Goal: Answer question/provide support

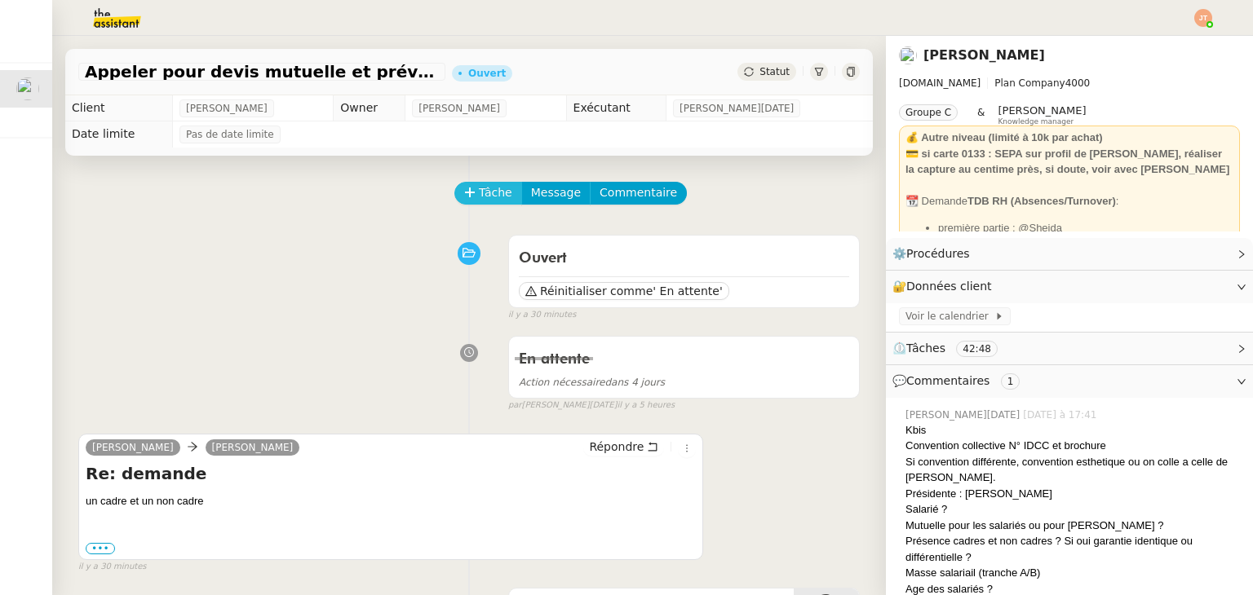
click at [479, 198] on span "Tâche" at bounding box center [495, 193] width 33 height 19
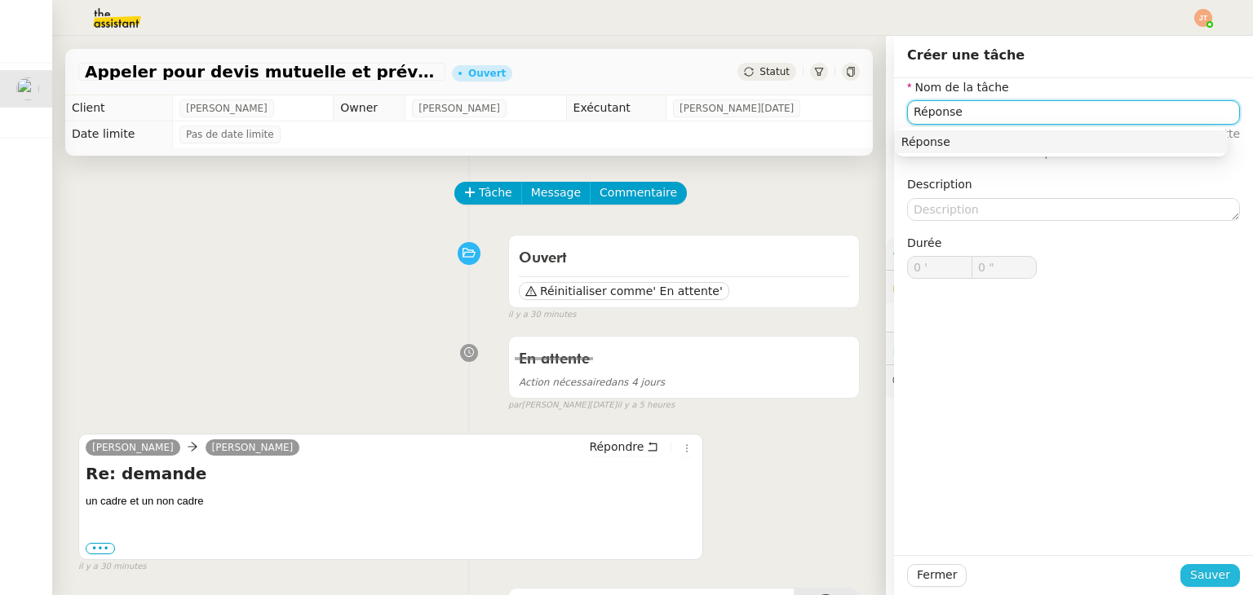
type input "Réponse"
click at [1190, 574] on span "Sauver" at bounding box center [1210, 575] width 40 height 19
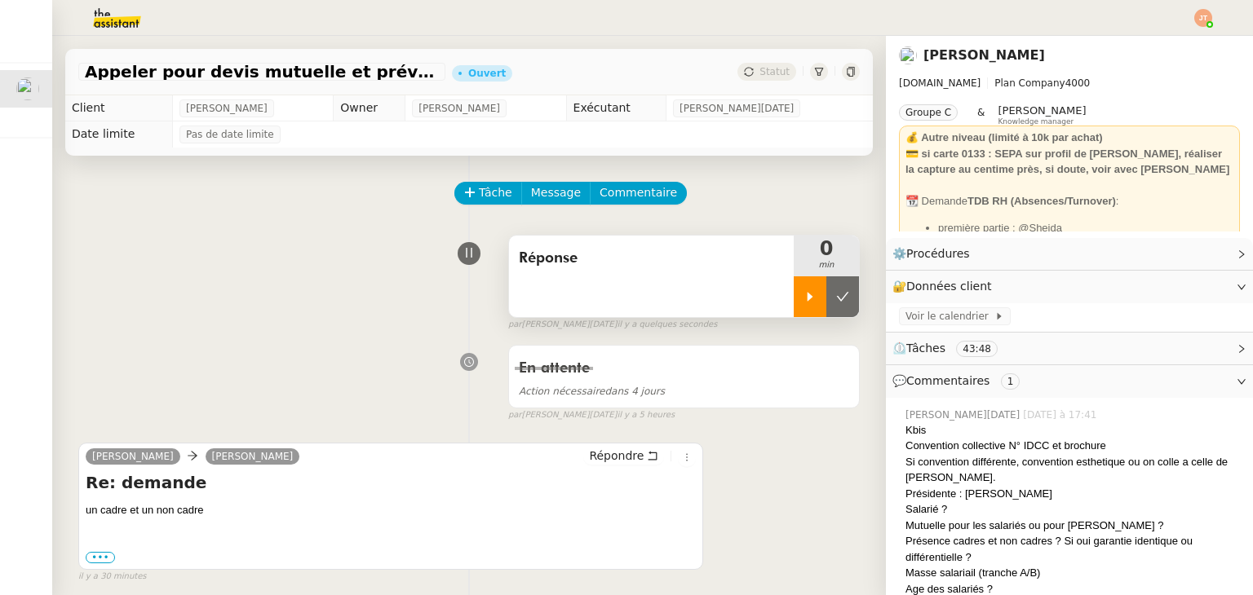
click at [794, 285] on div at bounding box center [810, 297] width 33 height 41
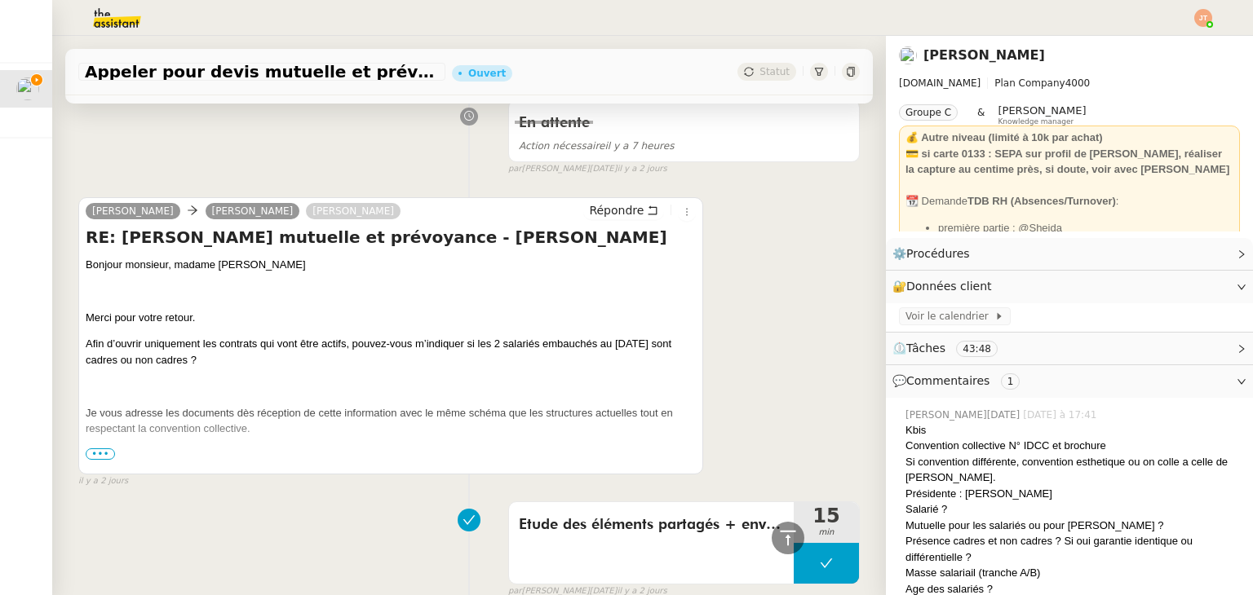
scroll to position [1060, 0]
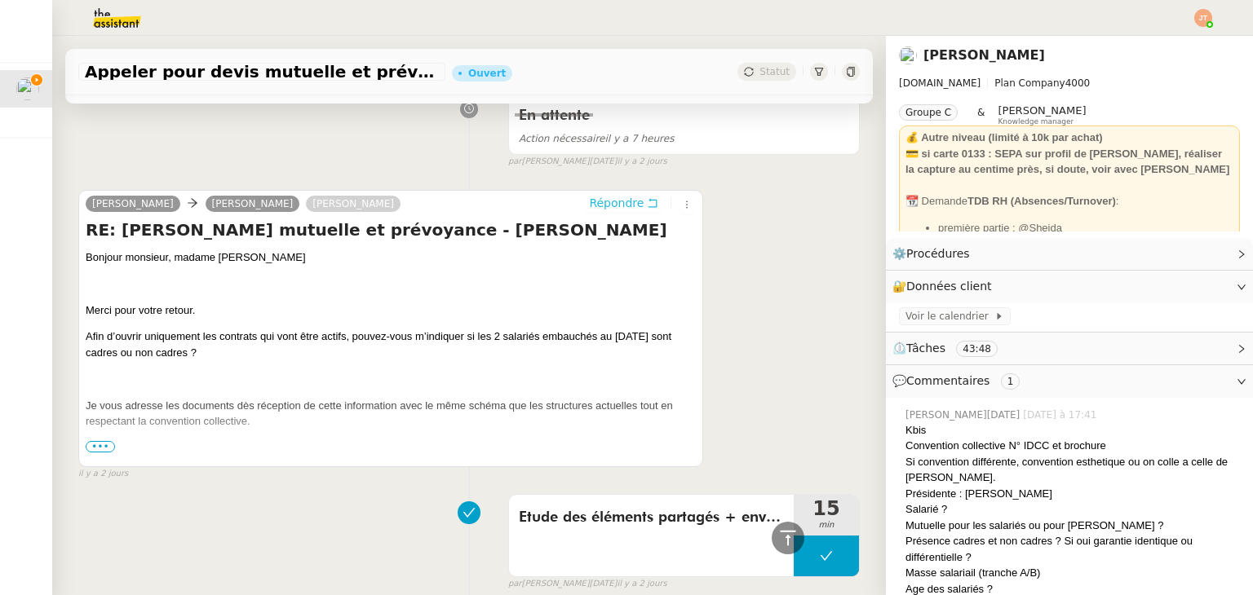
click at [607, 201] on span "Répondre" at bounding box center [616, 203] width 55 height 16
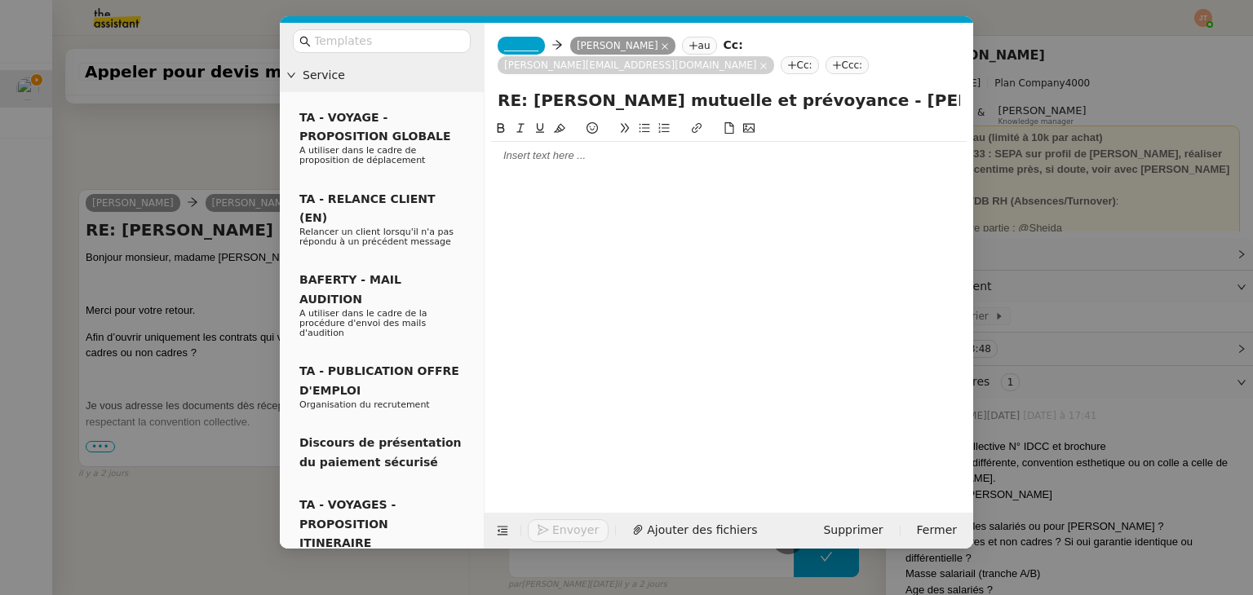
scroll to position [1188, 0]
click at [551, 162] on div at bounding box center [729, 155] width 476 height 15
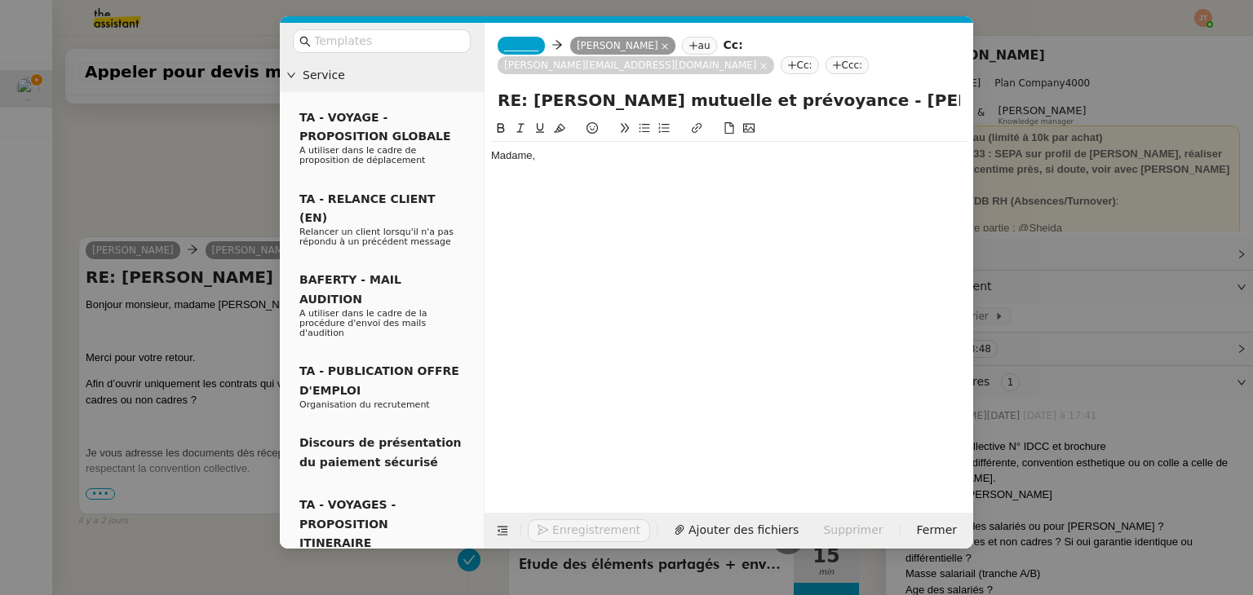
scroll to position [1235, 0]
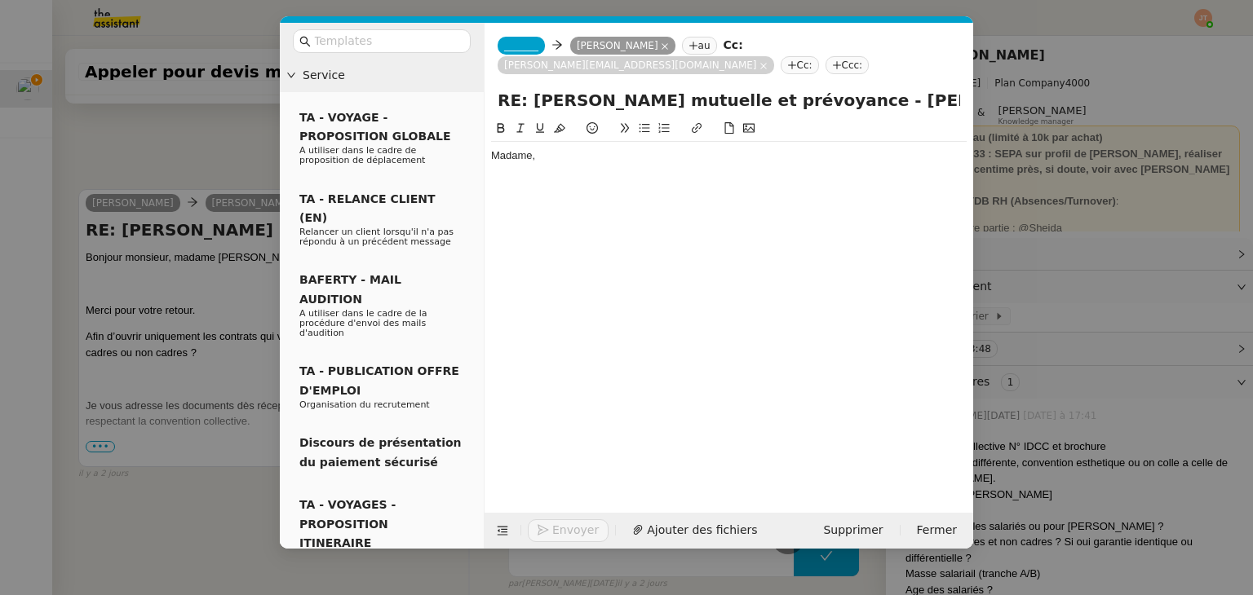
click at [194, 164] on nz-modal-container "Service TA - VOYAGE - PROPOSITION GLOBALE A utiliser dans le cadre de propositi…" at bounding box center [626, 297] width 1253 height 595
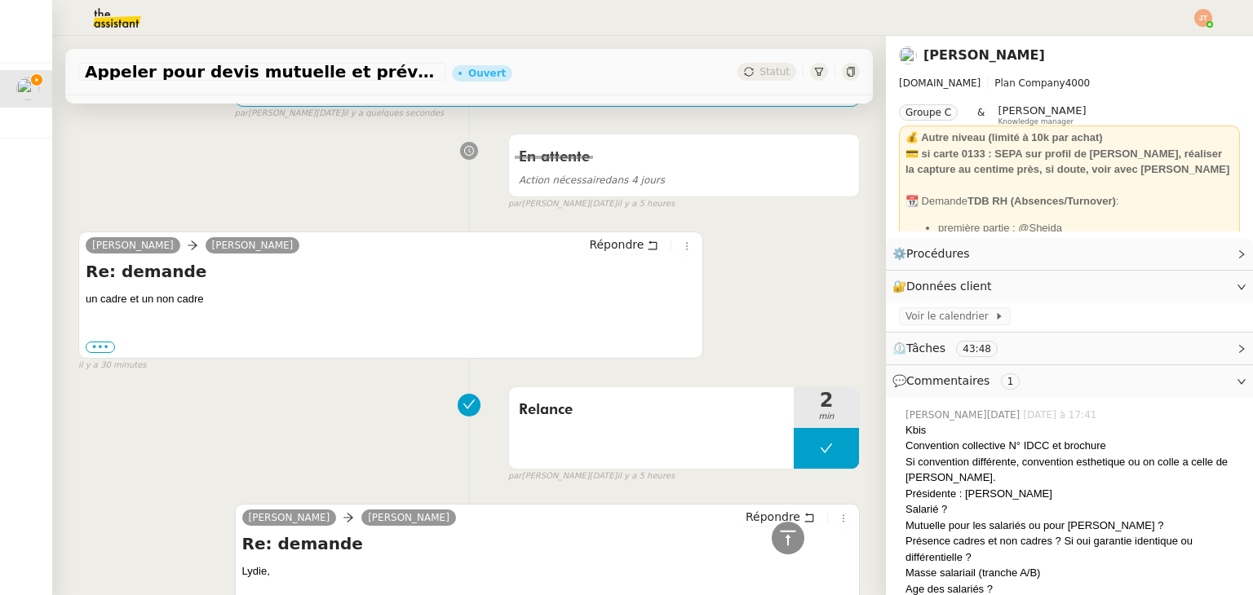
scroll to position [90, 0]
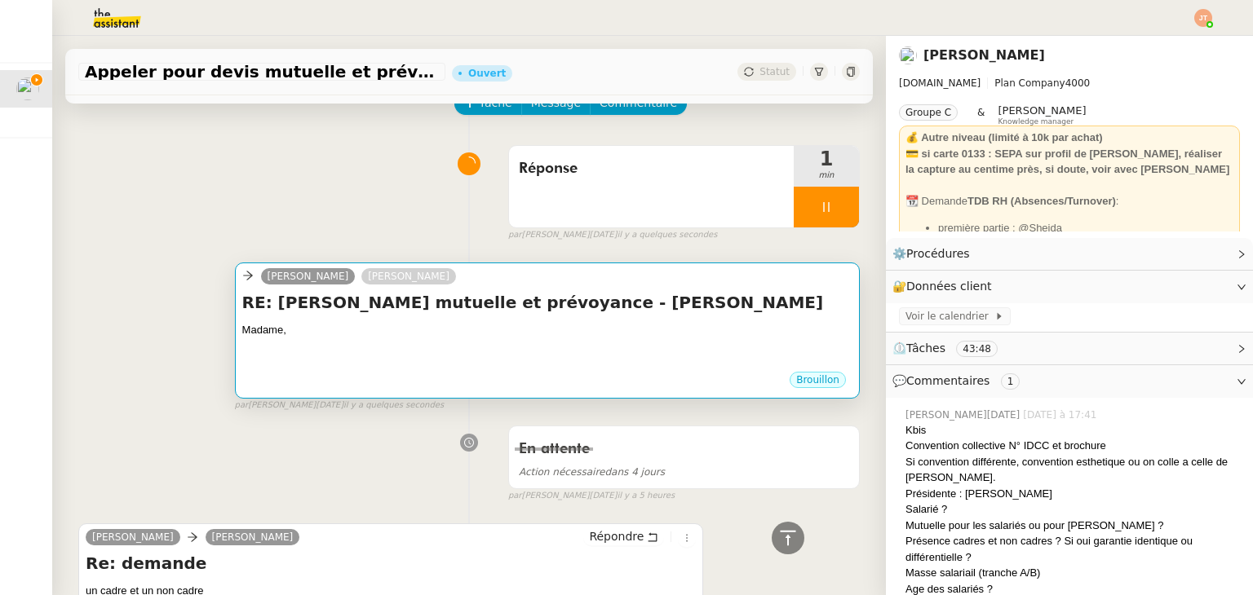
click at [383, 308] on h4 "RE: [PERSON_NAME] mutuelle et prévoyance - [PERSON_NAME]" at bounding box center [547, 302] width 610 height 23
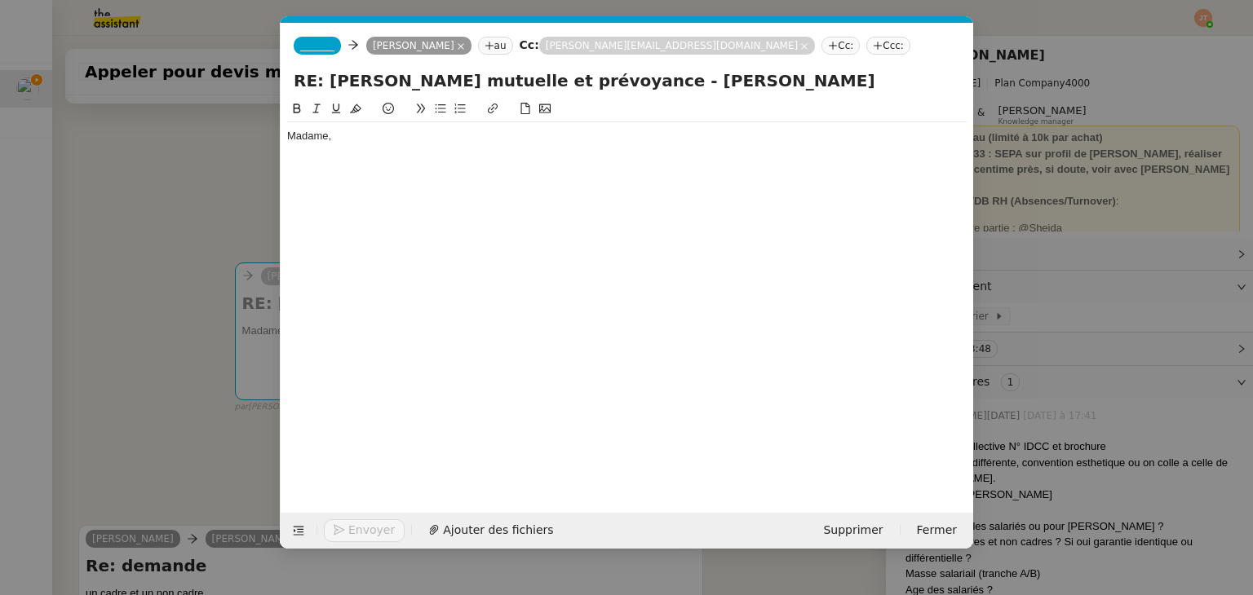
scroll to position [0, 34]
click at [355, 168] on div "Madame," at bounding box center [626, 294] width 679 height 388
click at [359, 146] on div at bounding box center [626, 151] width 679 height 15
click at [290, 166] on div "les deux salariés sont un cadre et un non cadre." at bounding box center [626, 166] width 679 height 15
click at [604, 164] on div "Les deux salariés sont un cadre et un non cadre." at bounding box center [626, 166] width 679 height 15
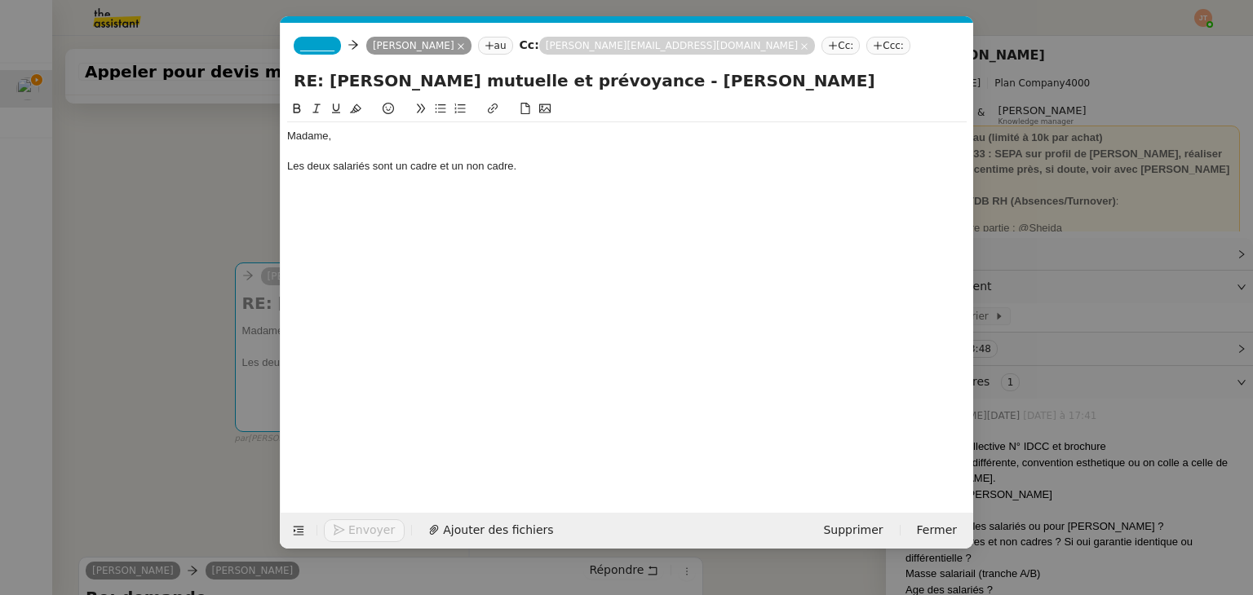
click at [188, 248] on nz-modal-container "Service TA - VOYAGE - PROPOSITION GLOBALE A utiliser dans le cadre de propositi…" at bounding box center [626, 297] width 1253 height 595
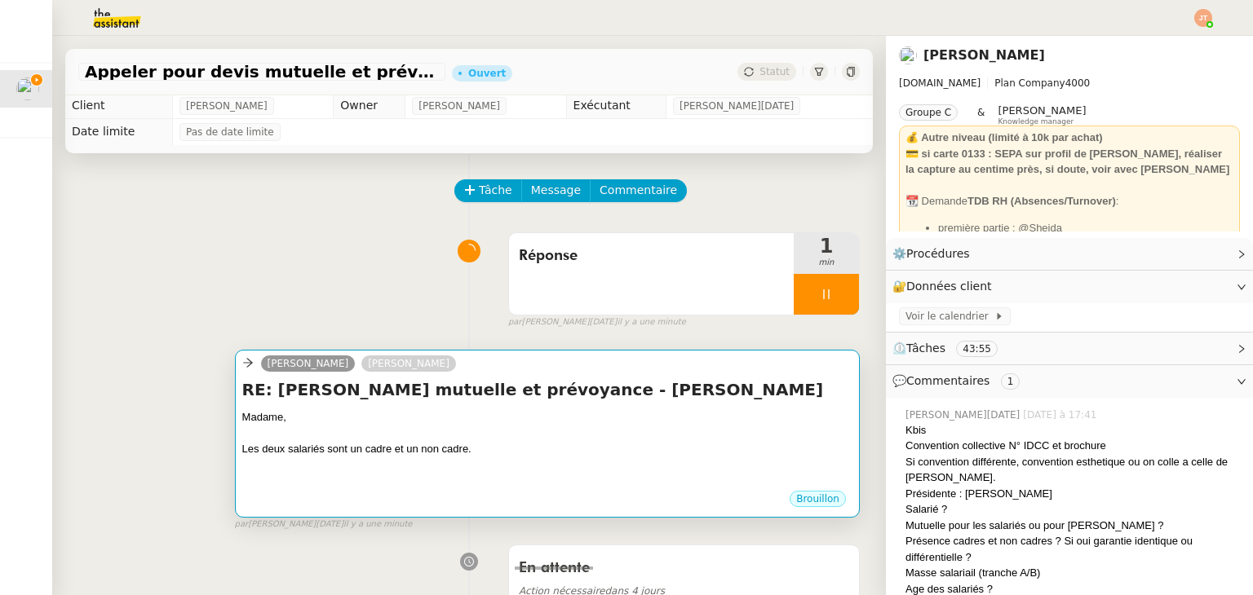
scroll to position [0, 0]
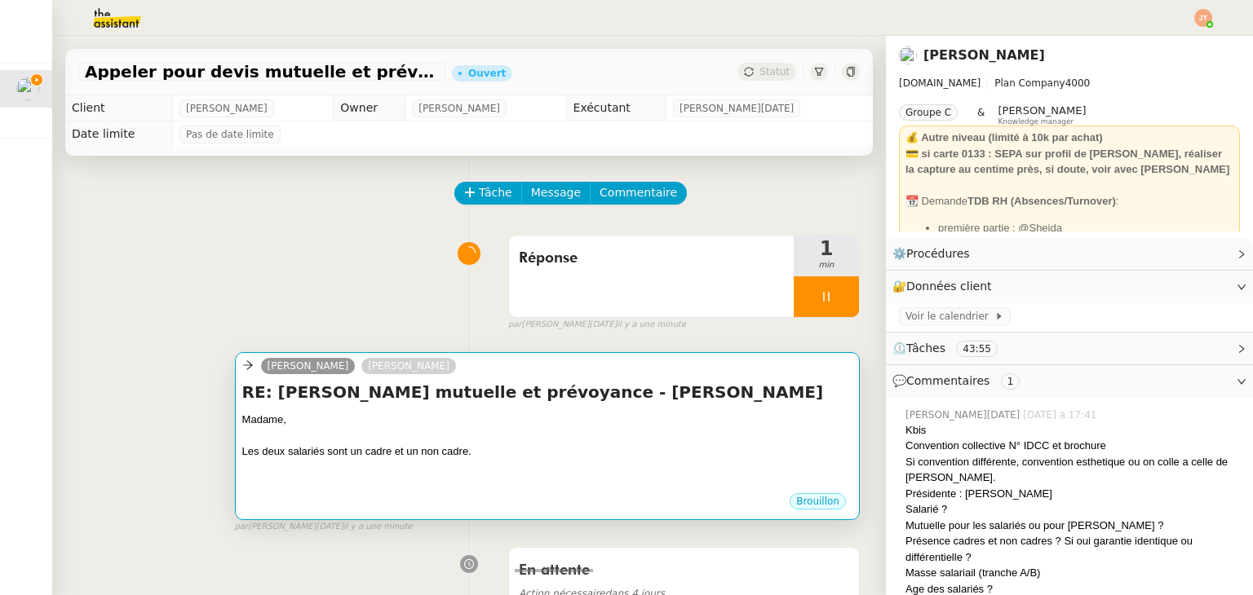
click at [372, 436] on div at bounding box center [547, 436] width 610 height 16
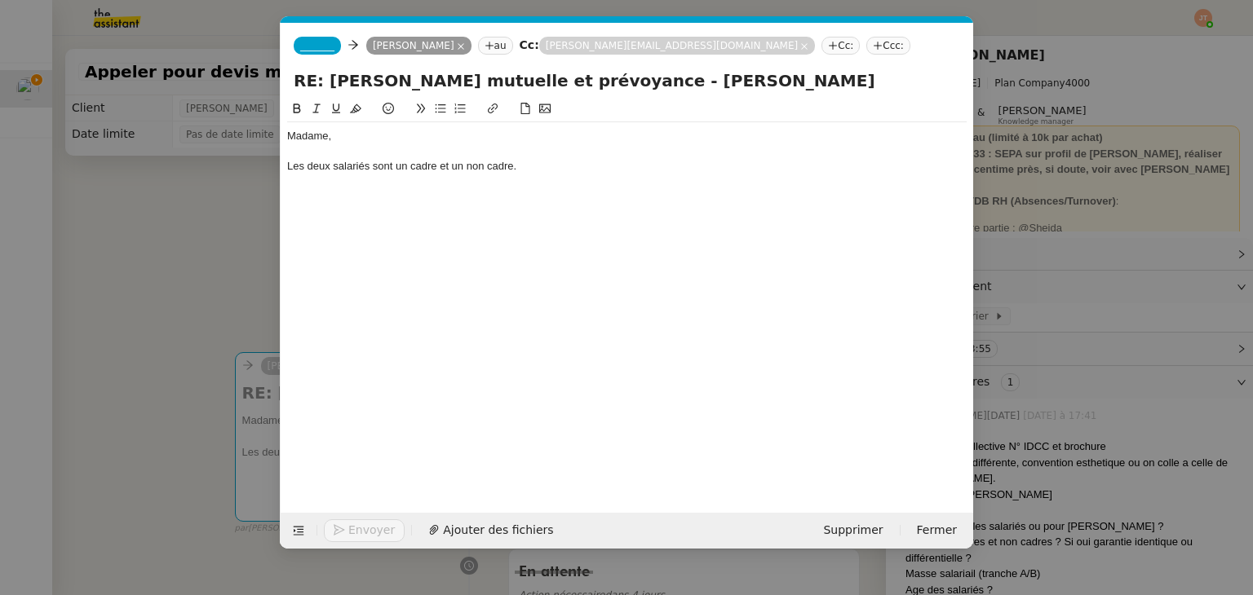
scroll to position [0, 34]
click at [445, 224] on div "Madame, Les deux salariés sont un cadre et un non cadre." at bounding box center [626, 294] width 679 height 388
click at [414, 193] on div "Madame, Les deux salariés sont un cadre et un non cadre." at bounding box center [626, 158] width 679 height 73
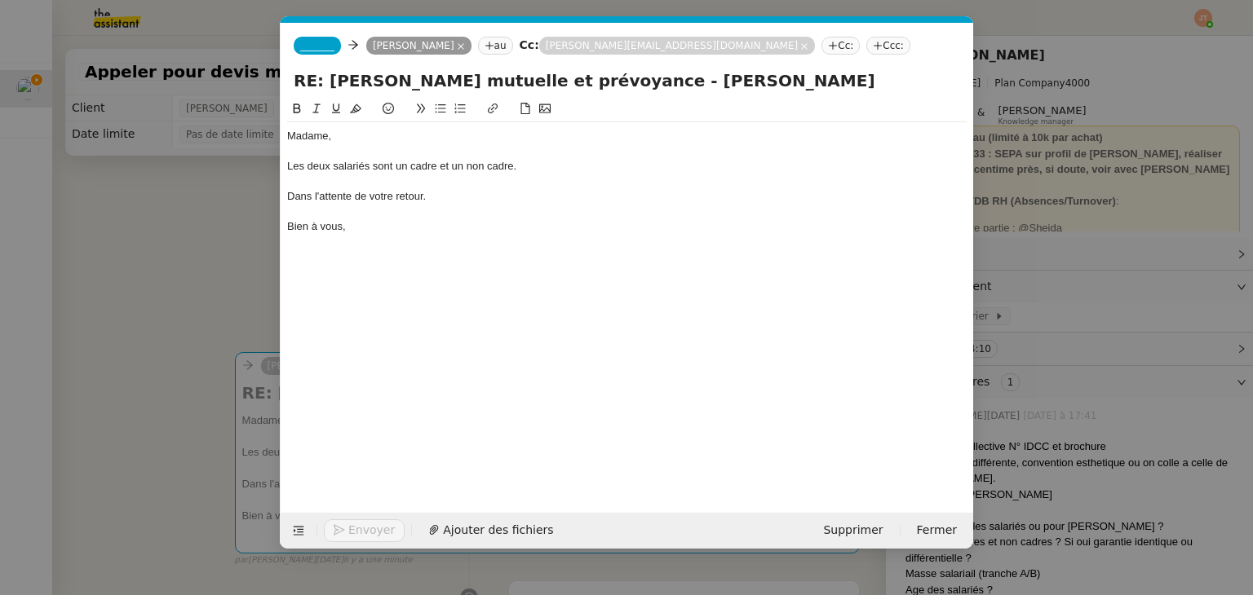
click at [314, 55] on nz-tag "_______" at bounding box center [317, 46] width 47 height 18
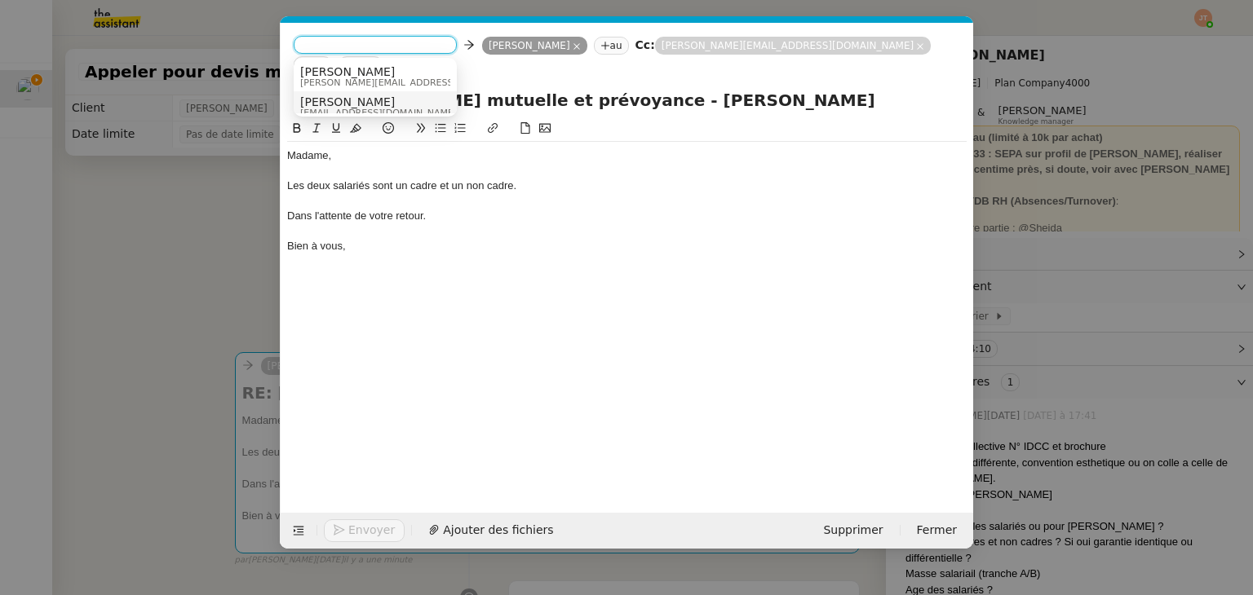
click at [334, 104] on span "[PERSON_NAME]" at bounding box center [378, 101] width 157 height 13
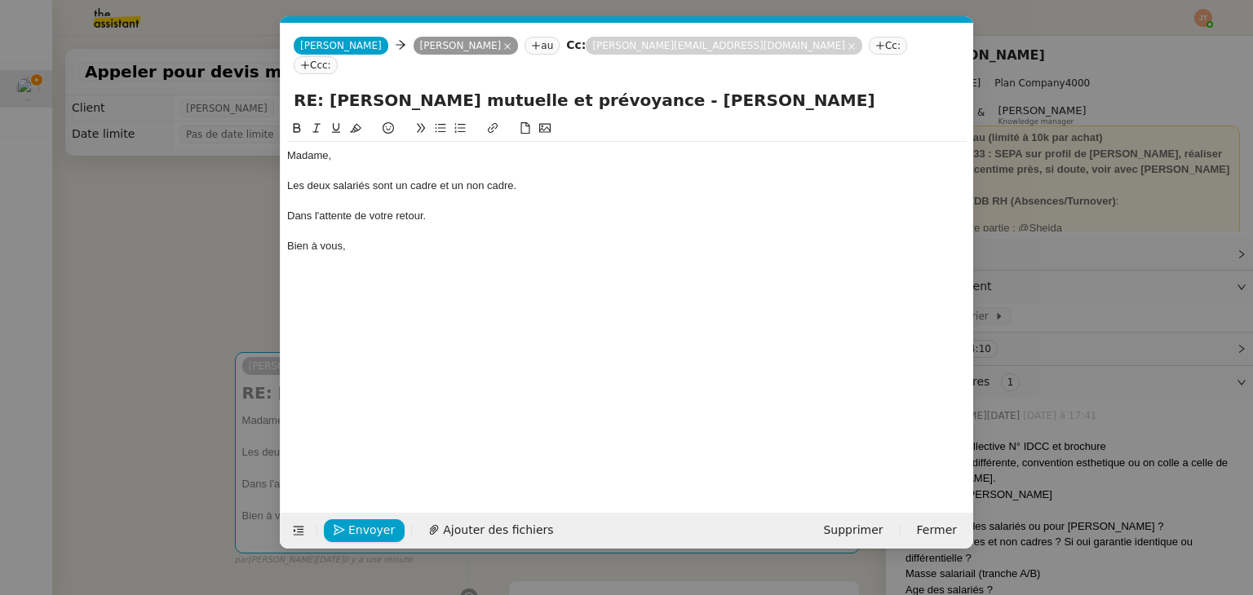
click at [193, 194] on nz-modal-container "Service TA - VOYAGE - PROPOSITION GLOBALE A utiliser dans le cadre de propositi…" at bounding box center [626, 297] width 1253 height 595
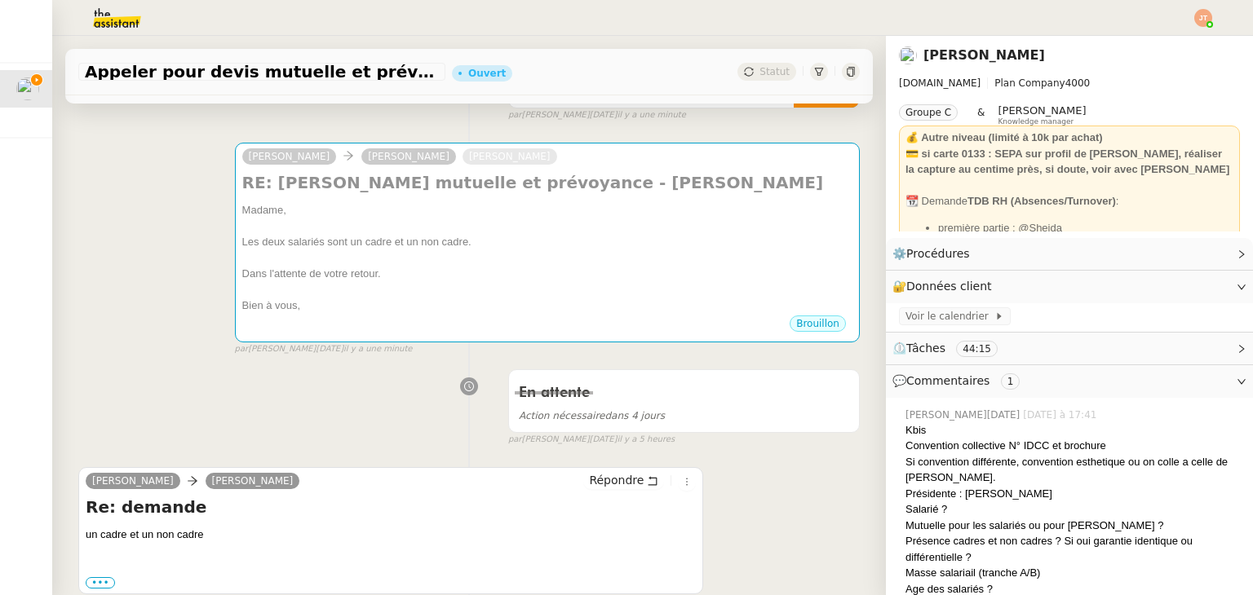
scroll to position [0, 0]
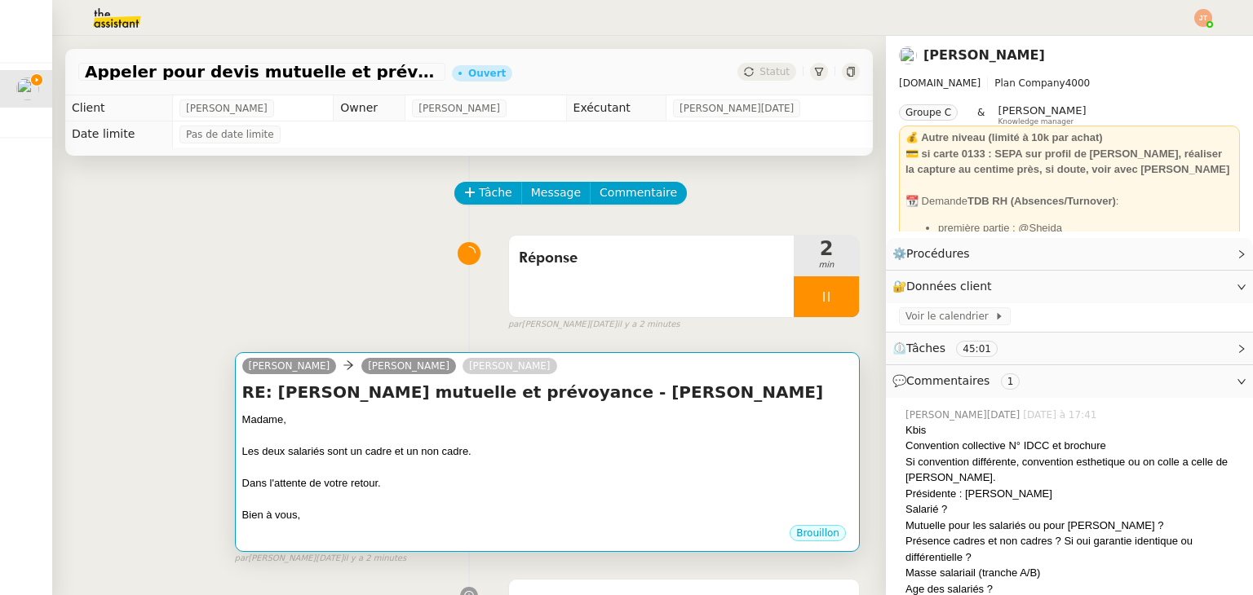
click at [557, 445] on div at bounding box center [547, 436] width 610 height 16
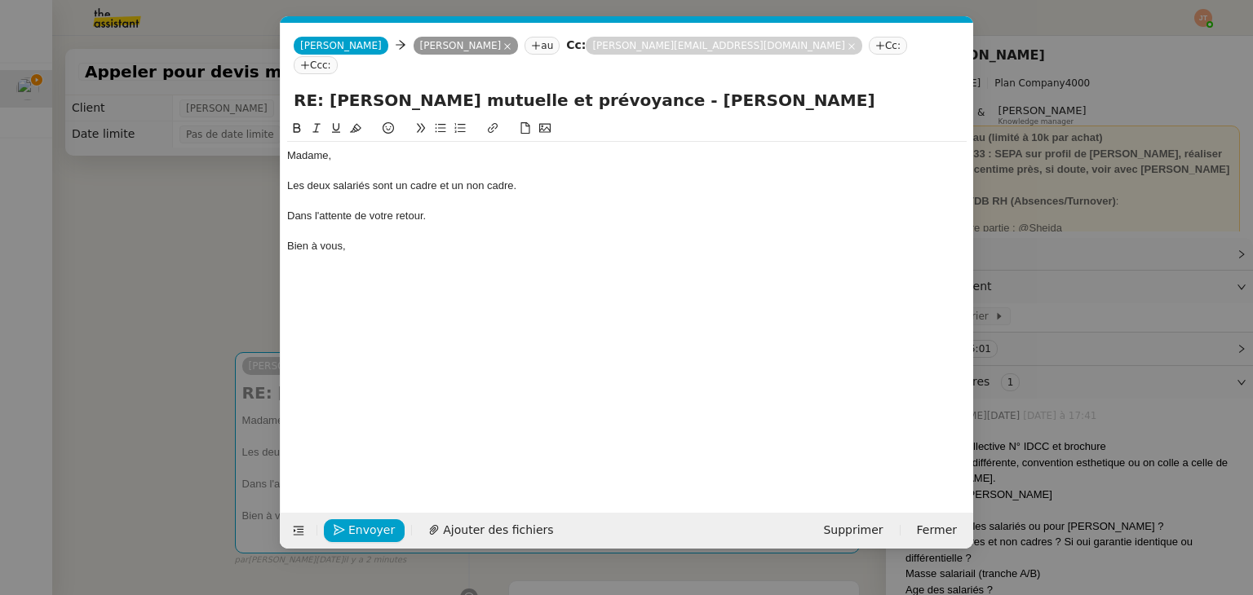
scroll to position [0, 34]
click at [339, 537] on button "Envoyer" at bounding box center [364, 531] width 81 height 23
click at [339, 537] on button "Confirmer l'envoi" at bounding box center [390, 531] width 132 height 23
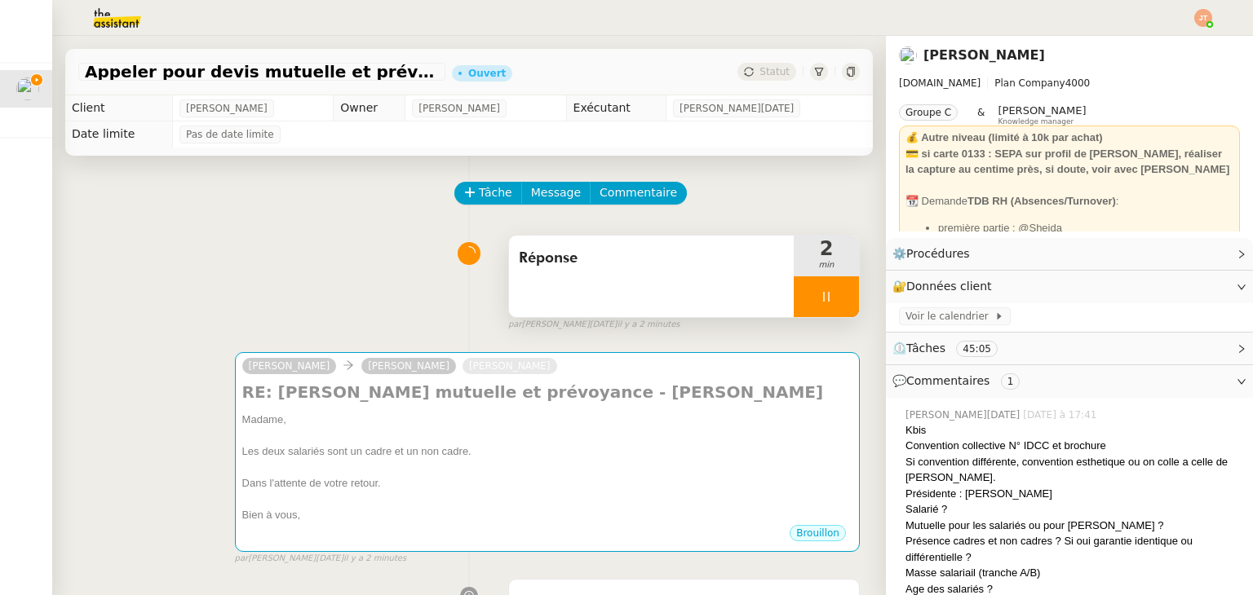
click at [823, 301] on icon at bounding box center [826, 297] width 6 height 10
click at [826, 306] on button at bounding box center [842, 297] width 33 height 41
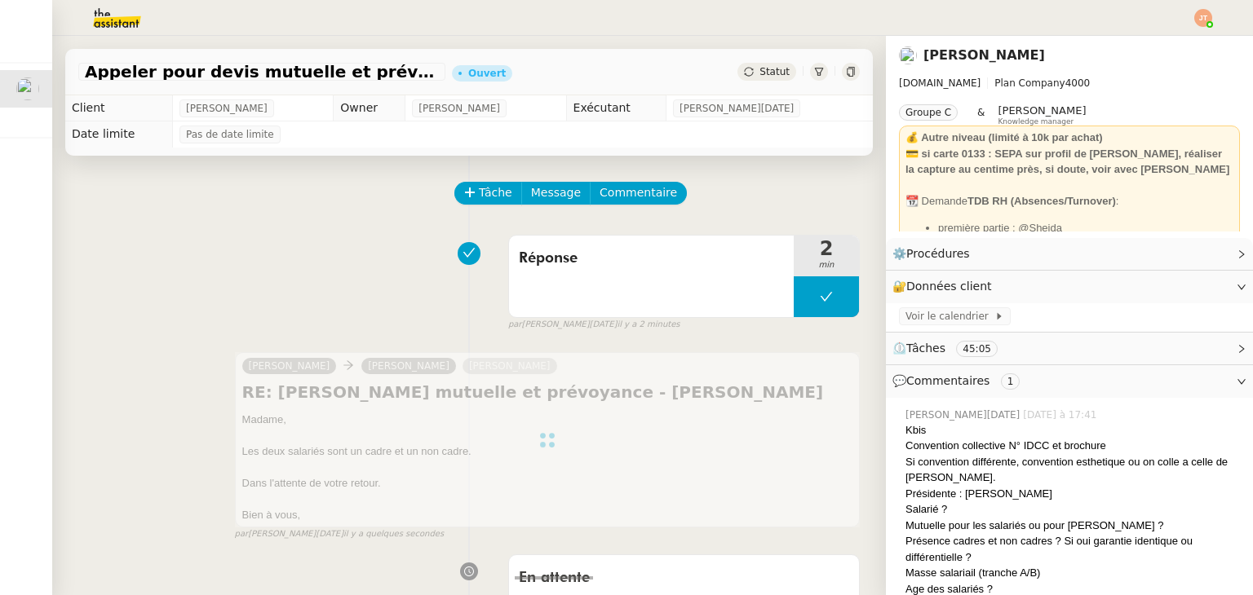
click at [760, 79] on div "Statut" at bounding box center [766, 72] width 59 height 18
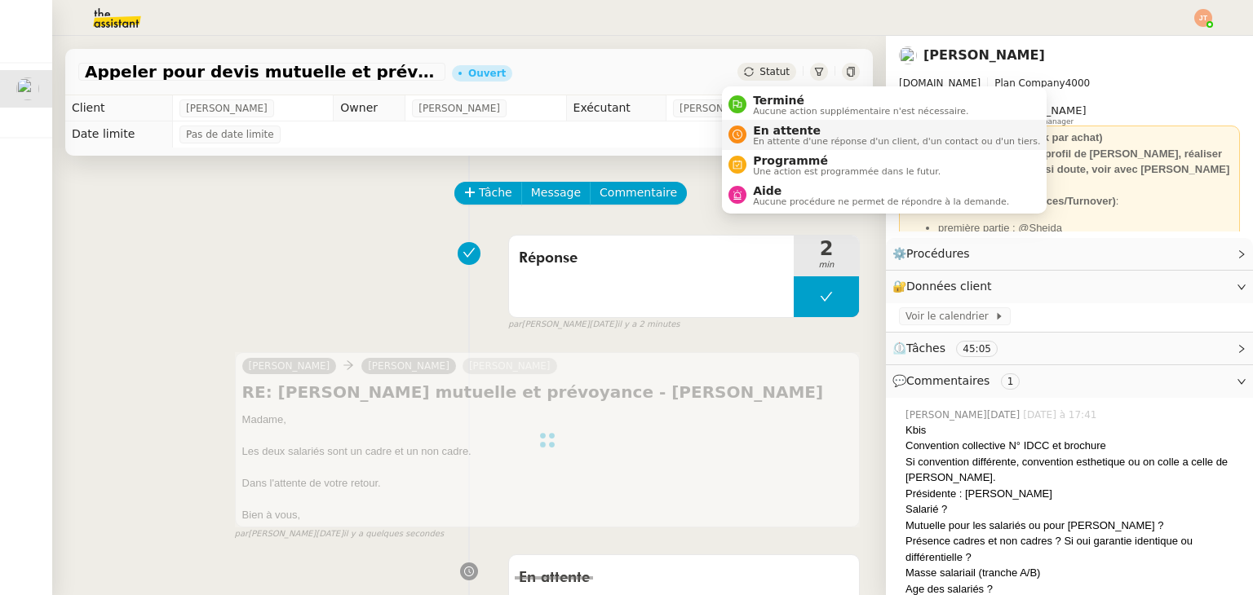
click at [770, 131] on span "En attente" at bounding box center [896, 130] width 287 height 13
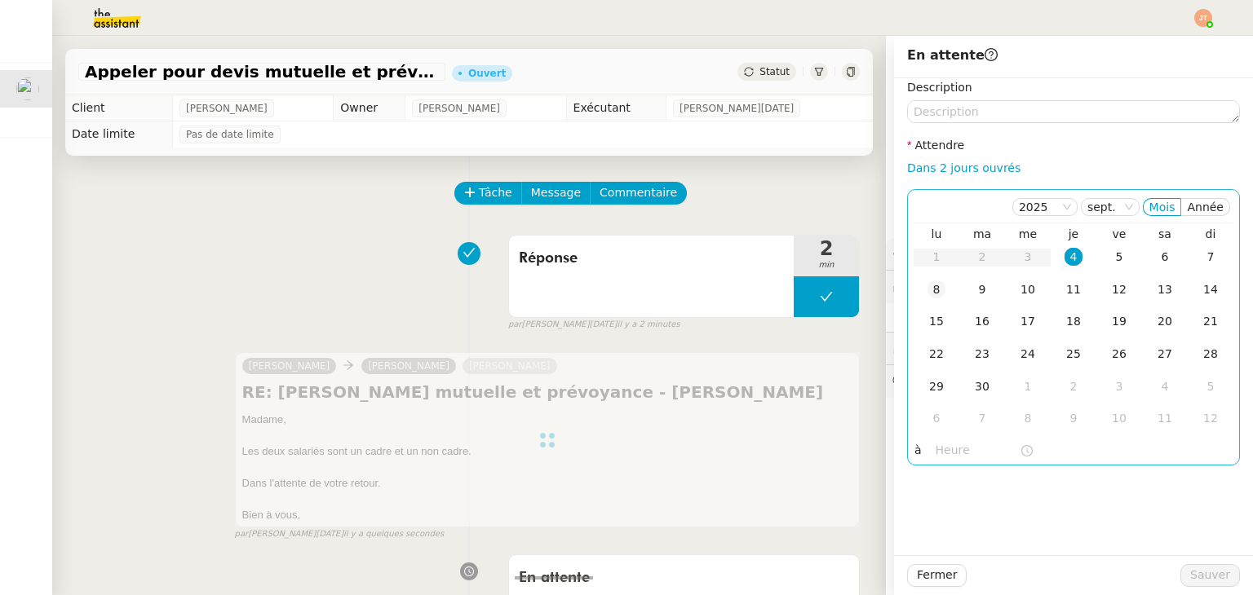
drag, startPoint x: 927, startPoint y: 290, endPoint x: 932, endPoint y: 308, distance: 18.6
click at [927, 291] on div "8" at bounding box center [936, 290] width 18 height 18
click at [958, 453] on input "text" at bounding box center [978, 450] width 84 height 19
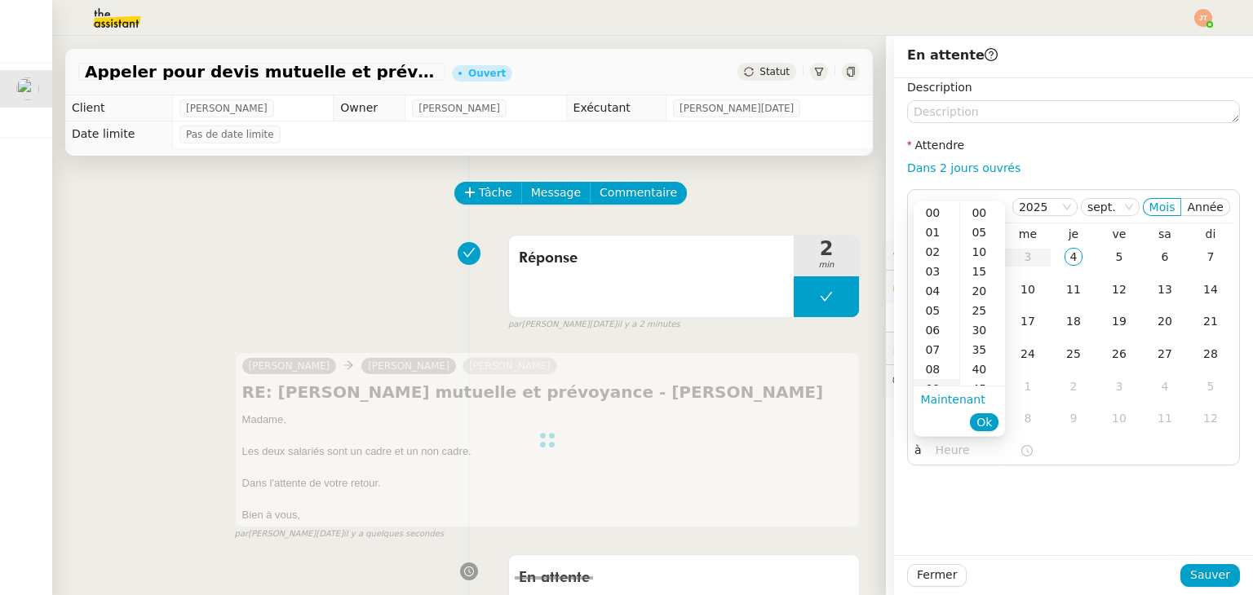
click at [949, 383] on div "09" at bounding box center [937, 389] width 46 height 20
click at [982, 333] on div "30" at bounding box center [982, 331] width 45 height 20
type input "09:30"
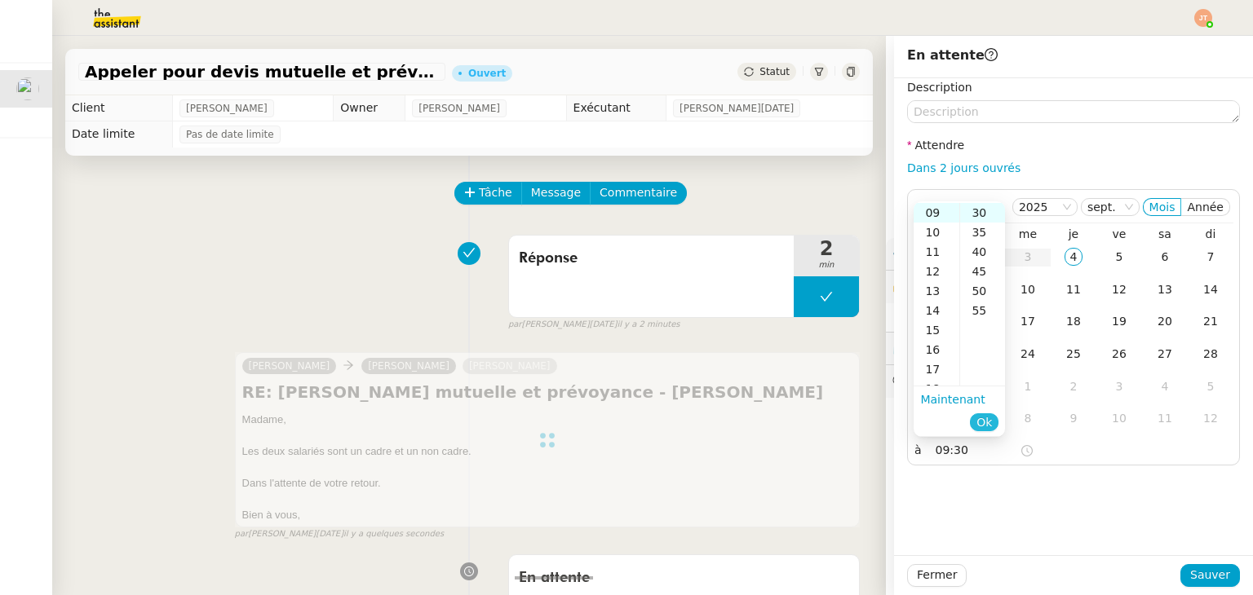
click at [987, 425] on span "Ok" at bounding box center [983, 422] width 15 height 16
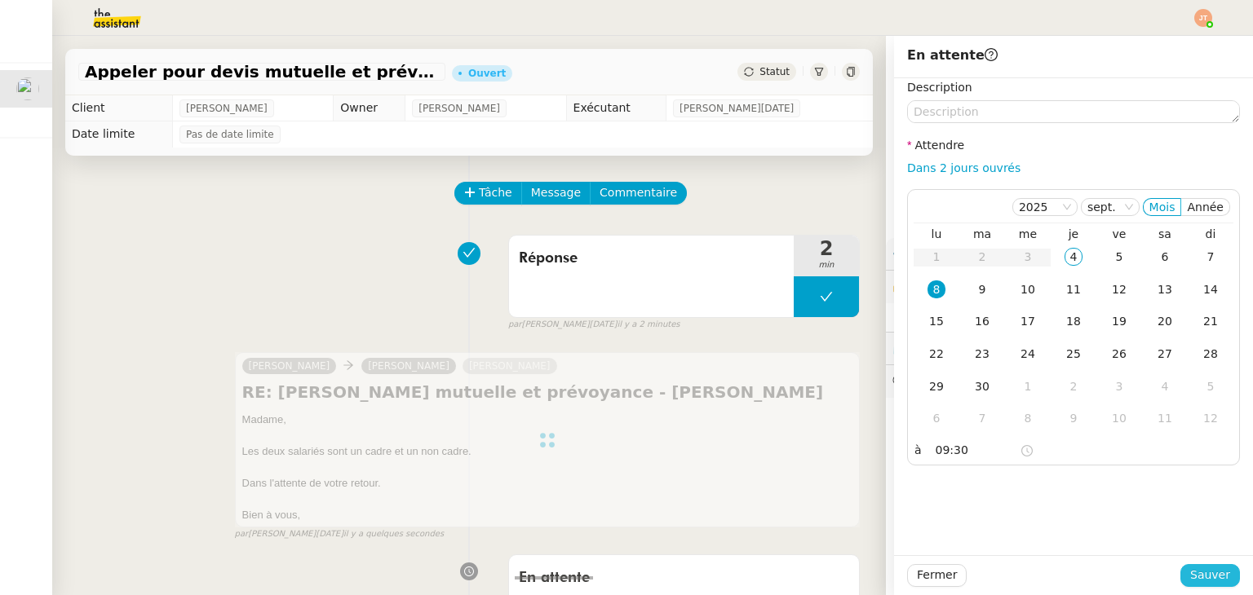
click at [1196, 575] on span "Sauver" at bounding box center [1210, 575] width 40 height 19
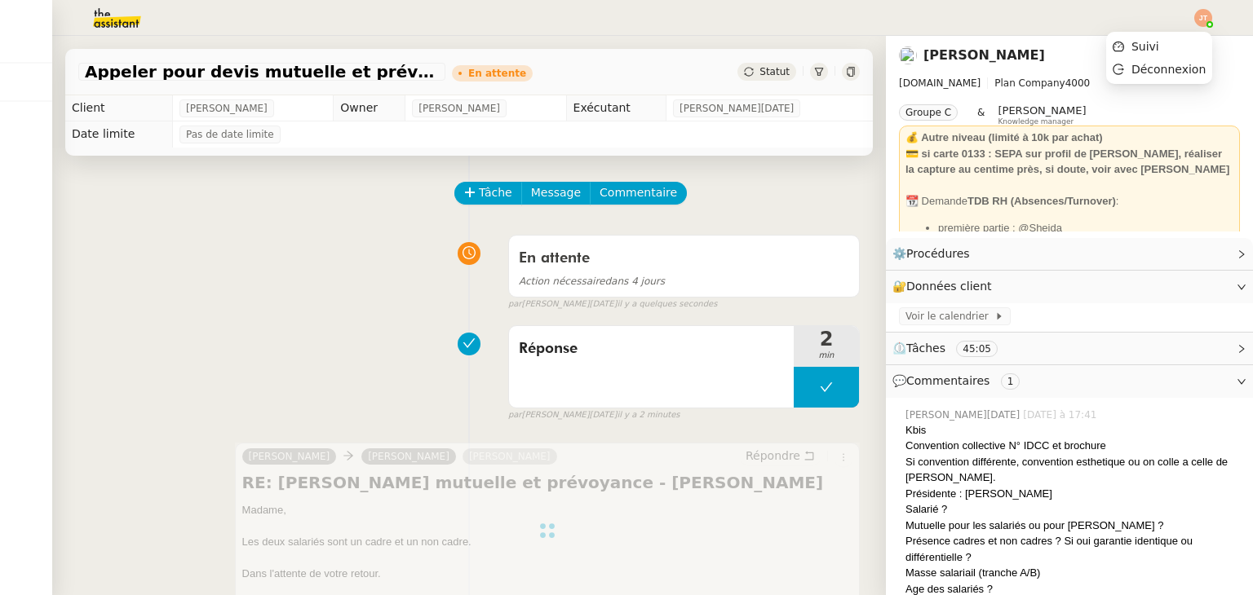
click at [1202, 15] on img at bounding box center [1203, 18] width 18 height 18
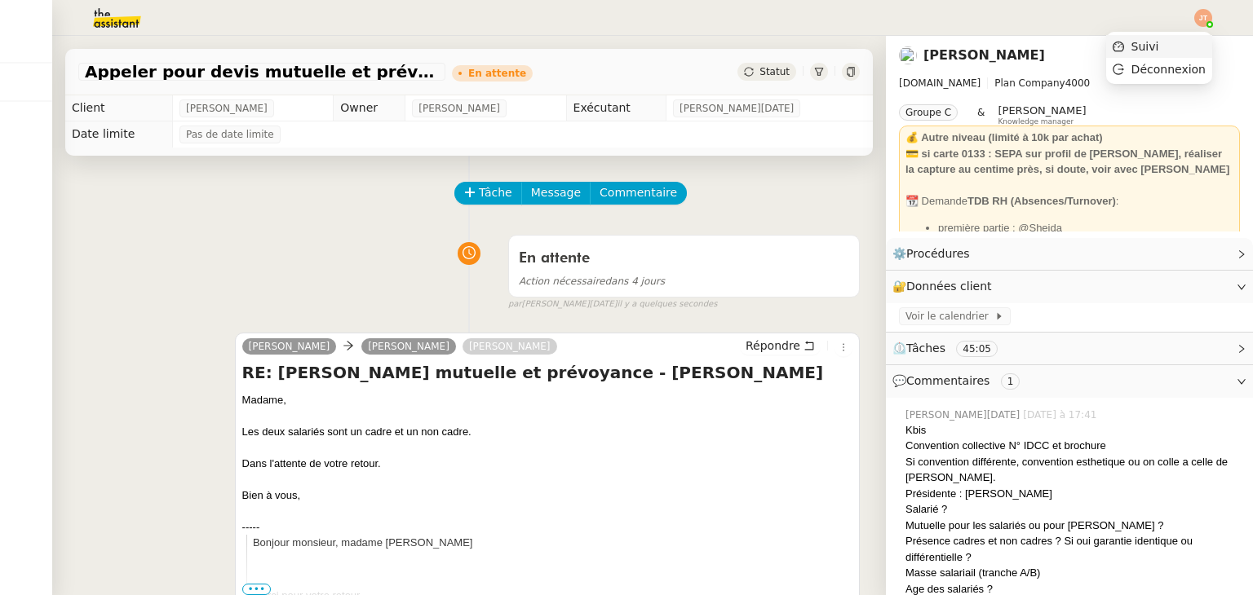
click at [1149, 43] on span "Suivi" at bounding box center [1145, 46] width 28 height 13
